Goal: Obtain resource: Download file/media

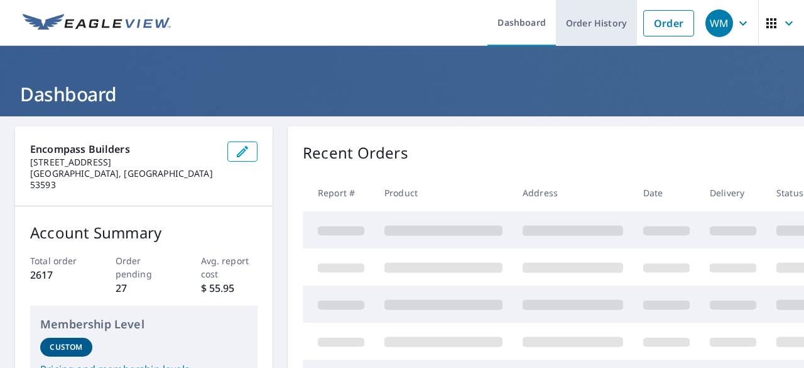
click at [580, 22] on link "Order History" at bounding box center [596, 23] width 81 height 46
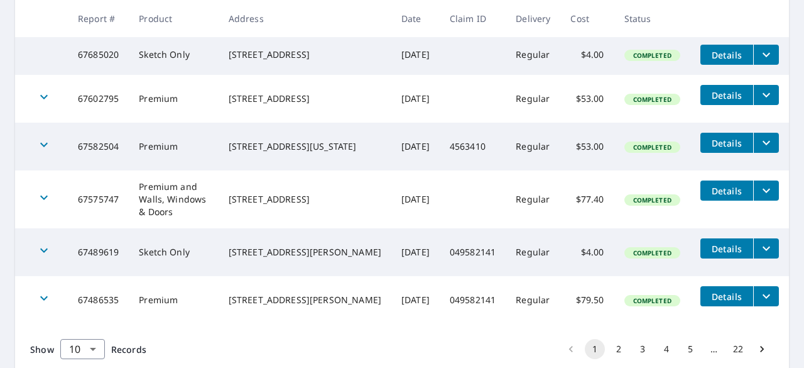
scroll to position [503, 0]
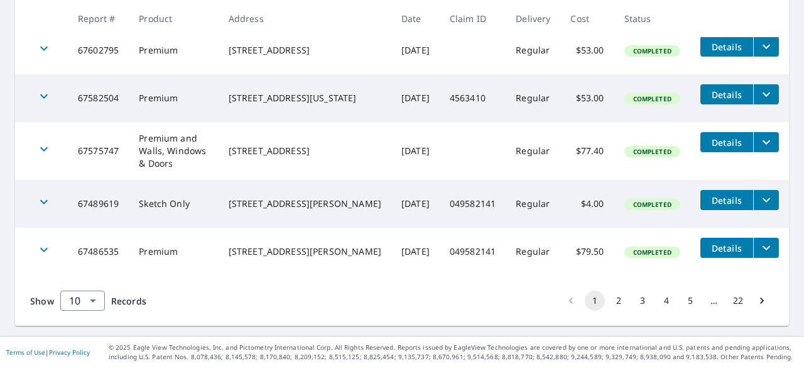
click at [609, 301] on button "2" at bounding box center [619, 300] width 20 height 20
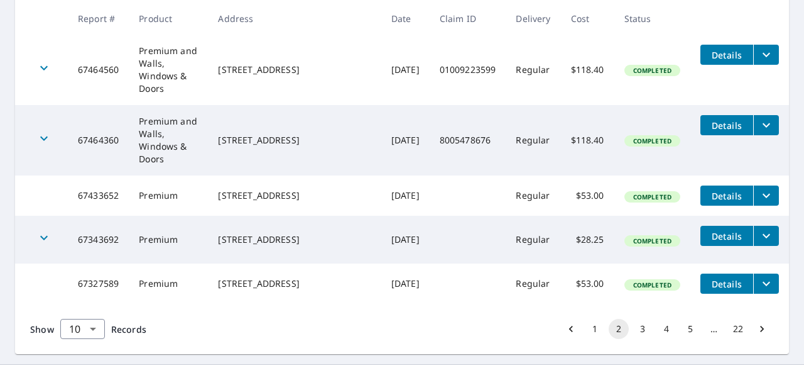
scroll to position [581, 0]
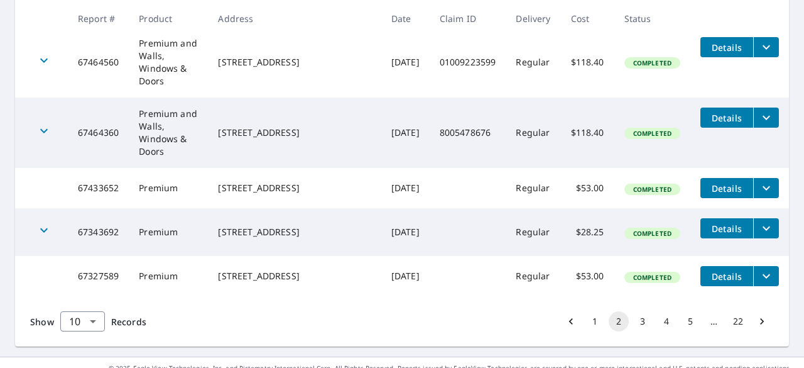
click at [634, 311] on button "3" at bounding box center [643, 321] width 20 height 20
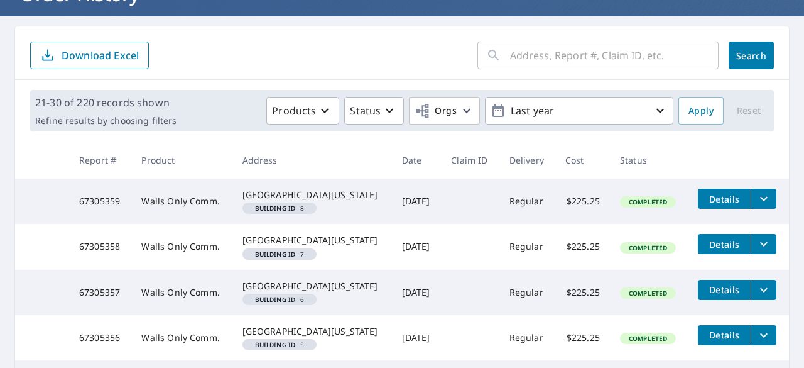
scroll to position [126, 0]
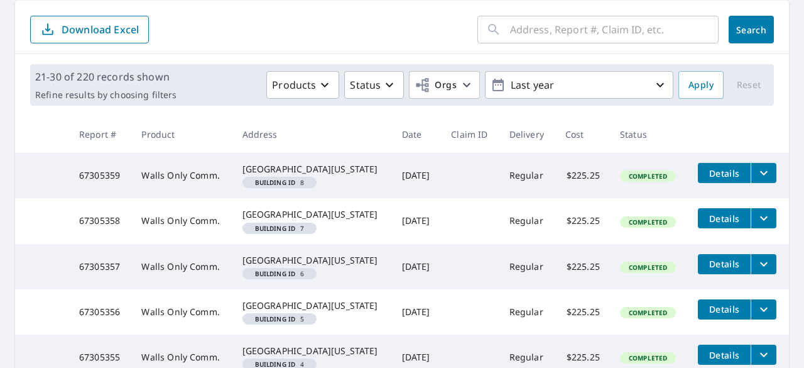
click at [757, 180] on icon "filesDropdownBtn-67305359" at bounding box center [764, 172] width 15 height 15
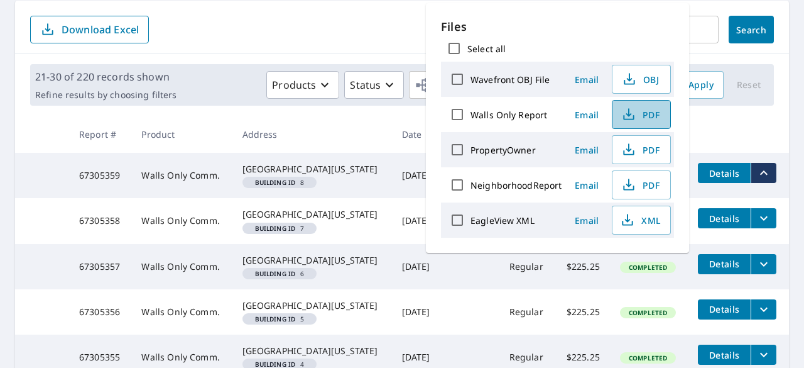
click at [646, 112] on span "PDF" at bounding box center [640, 114] width 40 height 15
click at [342, 221] on div "[GEOGRAPHIC_DATA][US_STATE]" at bounding box center [313, 214] width 140 height 13
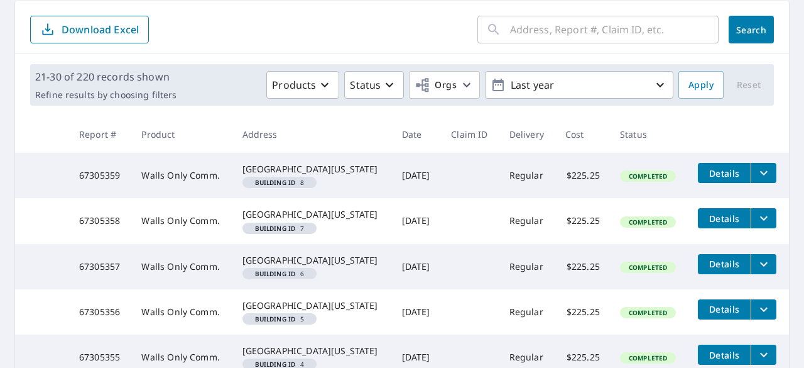
click at [760, 221] on icon "filesDropdownBtn-67305358" at bounding box center [764, 218] width 8 height 4
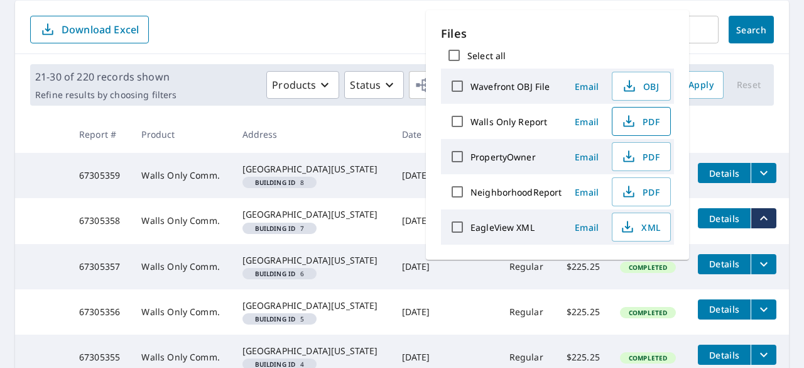
click at [648, 119] on span "PDF" at bounding box center [640, 121] width 40 height 15
click at [712, 135] on th at bounding box center [738, 134] width 101 height 37
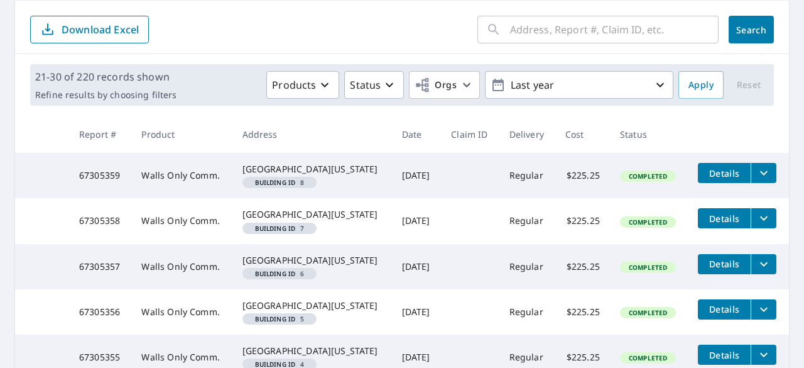
scroll to position [189, 0]
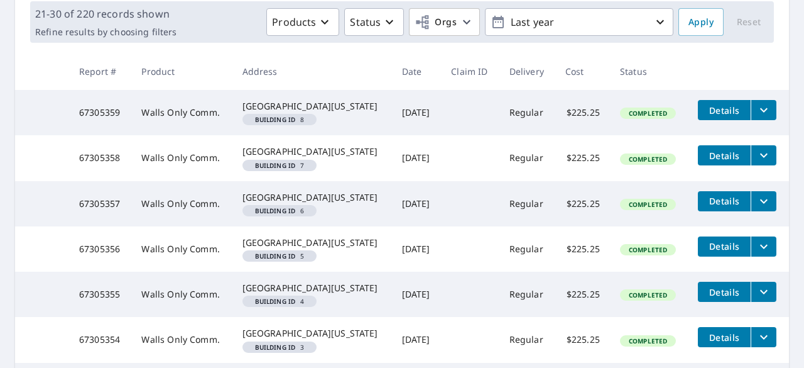
click at [760, 203] on icon "filesDropdownBtn-67305357" at bounding box center [764, 201] width 8 height 4
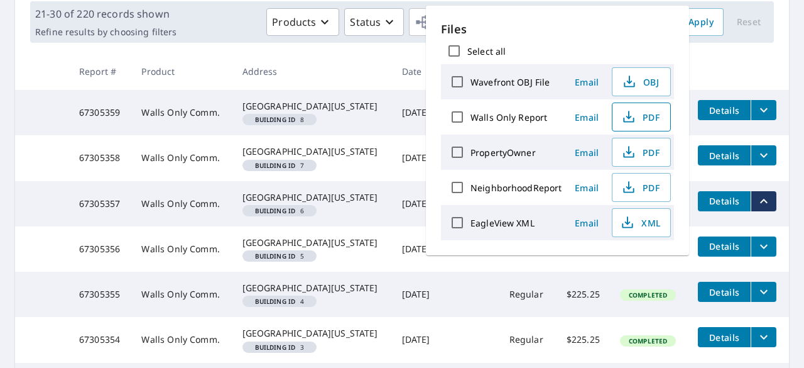
click at [647, 112] on span "PDF" at bounding box center [640, 116] width 40 height 15
